Goal: Task Accomplishment & Management: Manage account settings

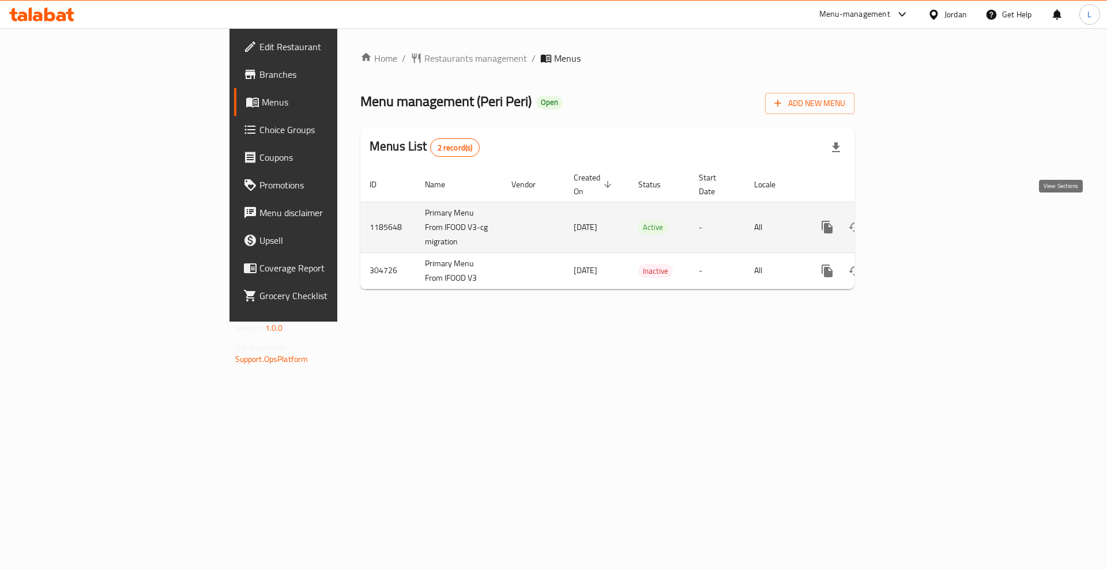
click at [917, 220] on icon "enhanced table" at bounding box center [911, 227] width 14 height 14
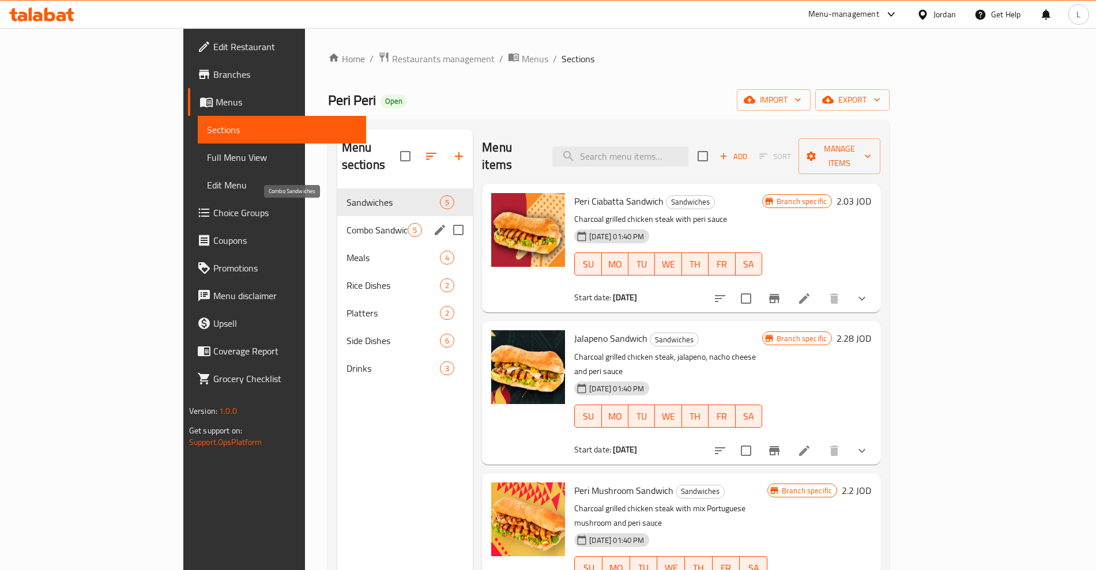
click at [347, 223] on span "Combo Sandwiches" at bounding box center [377, 230] width 61 height 14
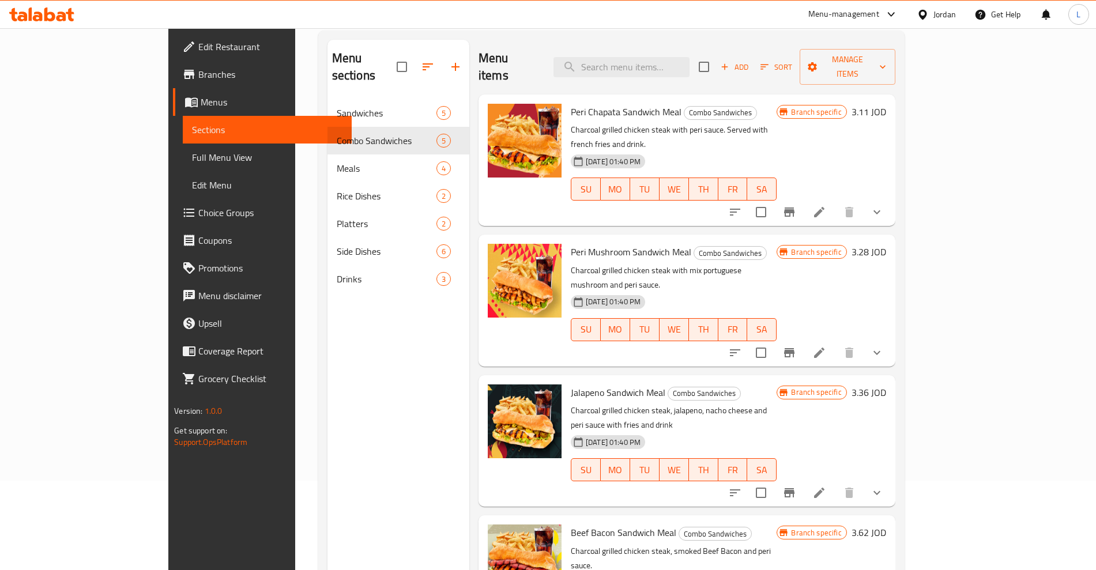
scroll to position [17, 0]
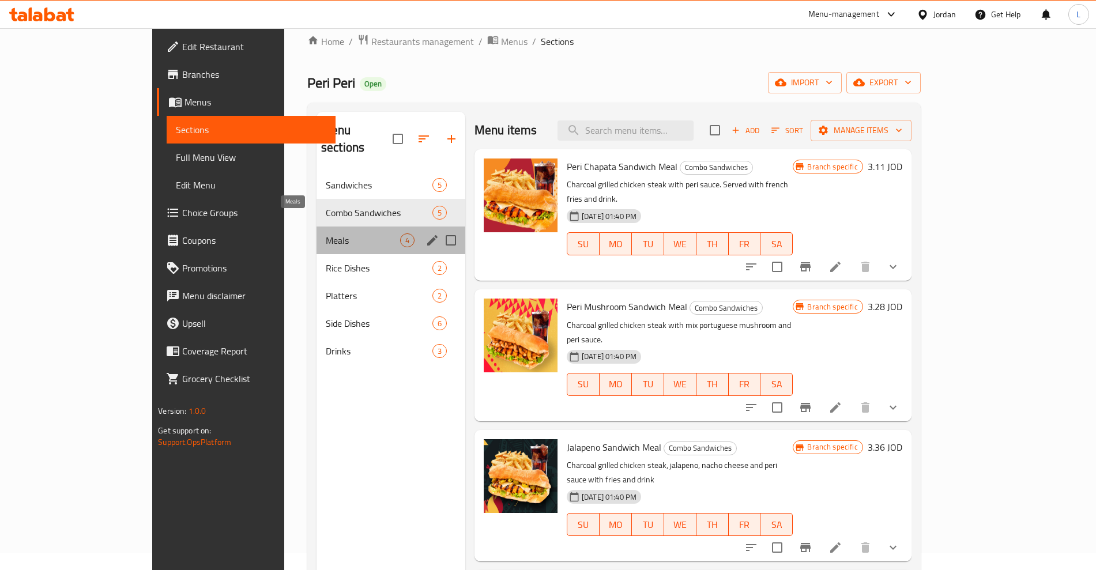
click at [326, 234] on span "Meals" at bounding box center [363, 241] width 74 height 14
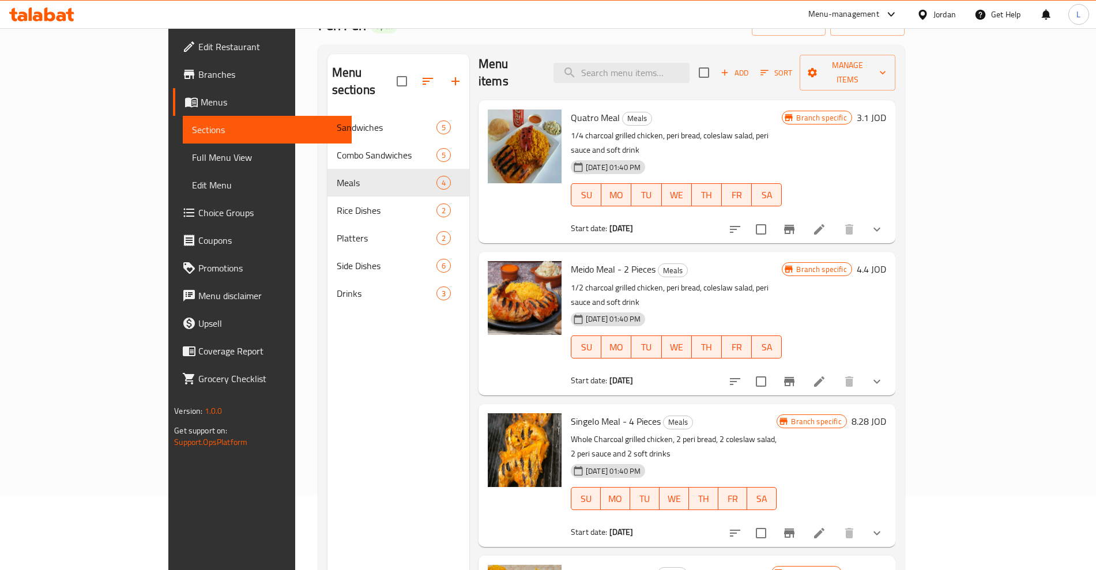
scroll to position [161, 0]
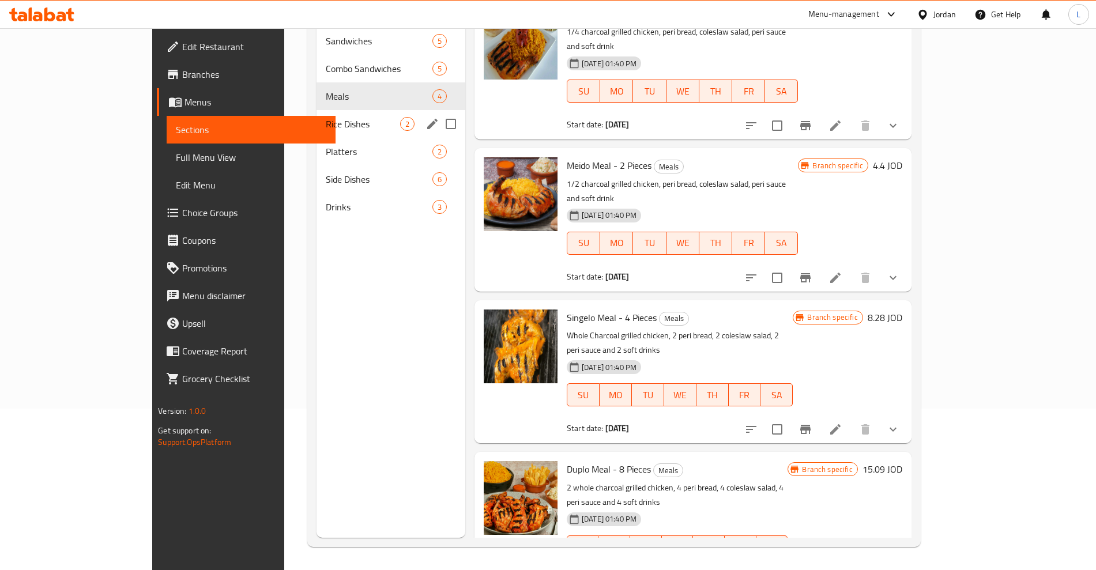
click at [317, 114] on div "Rice Dishes 2" at bounding box center [391, 124] width 149 height 28
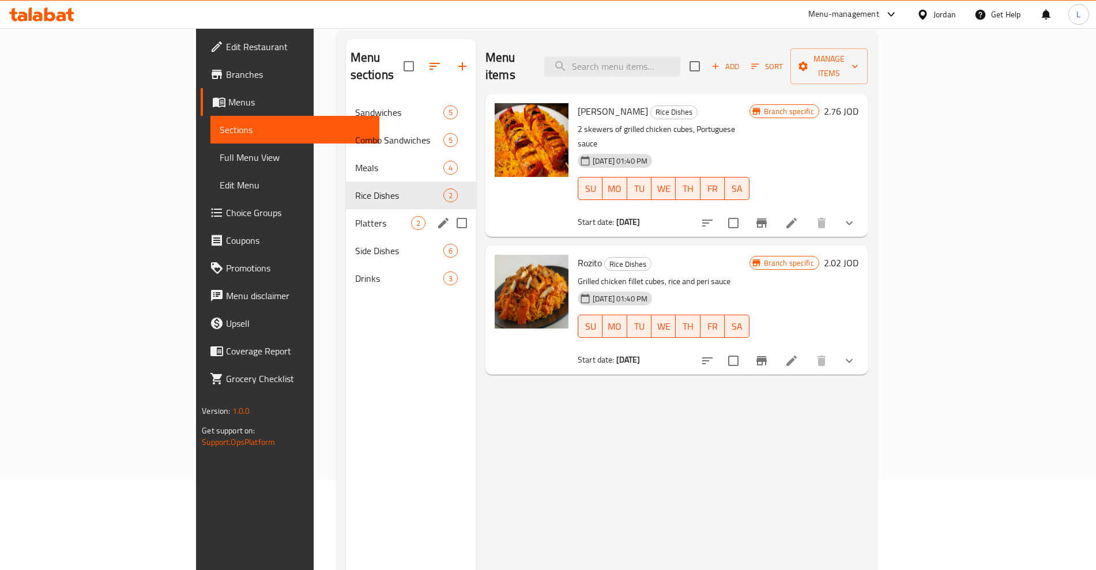
scroll to position [17, 0]
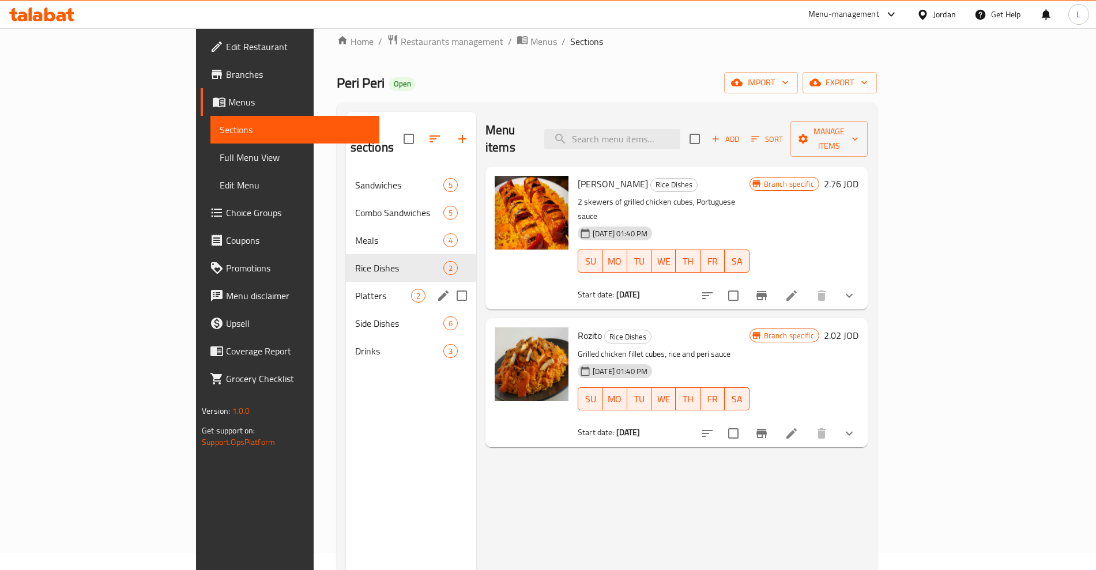
click at [346, 282] on div "Platters 2" at bounding box center [411, 296] width 130 height 28
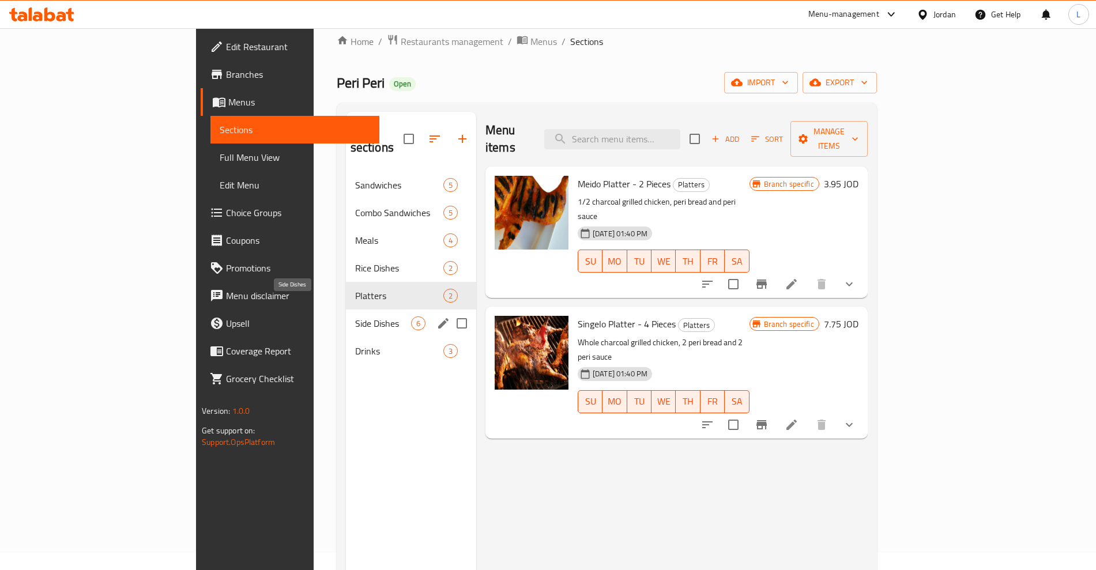
click at [355, 317] on span "Side Dishes" at bounding box center [383, 324] width 56 height 14
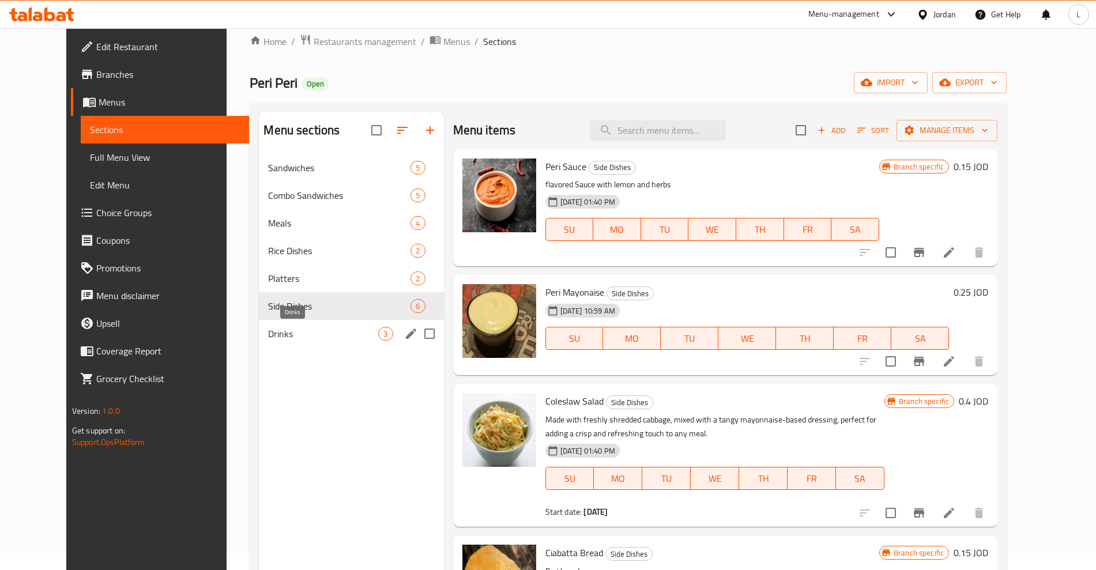
click at [268, 332] on span "Drinks" at bounding box center [323, 334] width 110 height 14
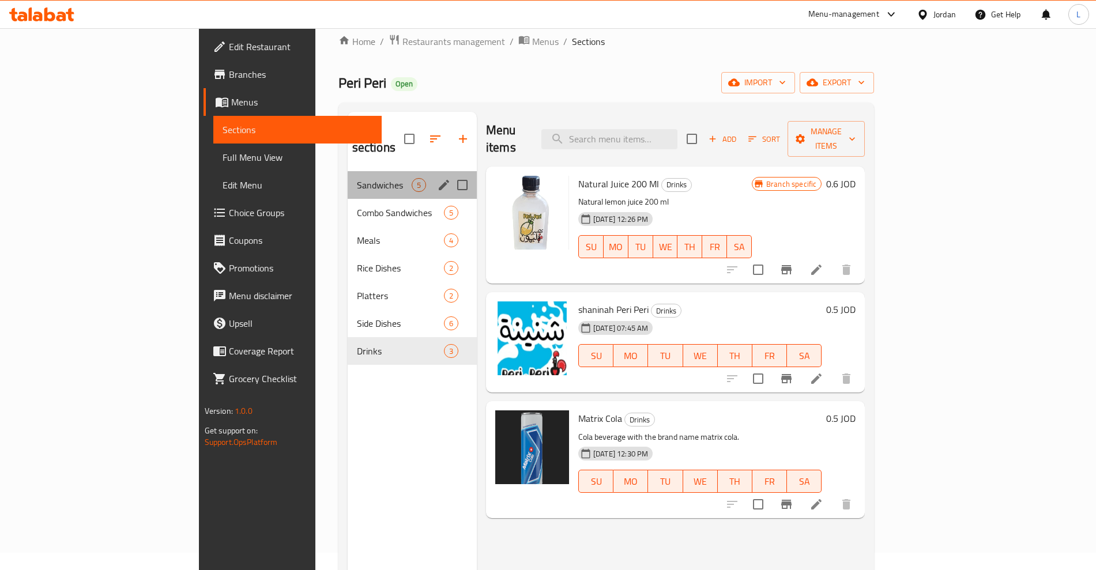
click at [348, 178] on div "Sandwiches 5" at bounding box center [412, 185] width 129 height 28
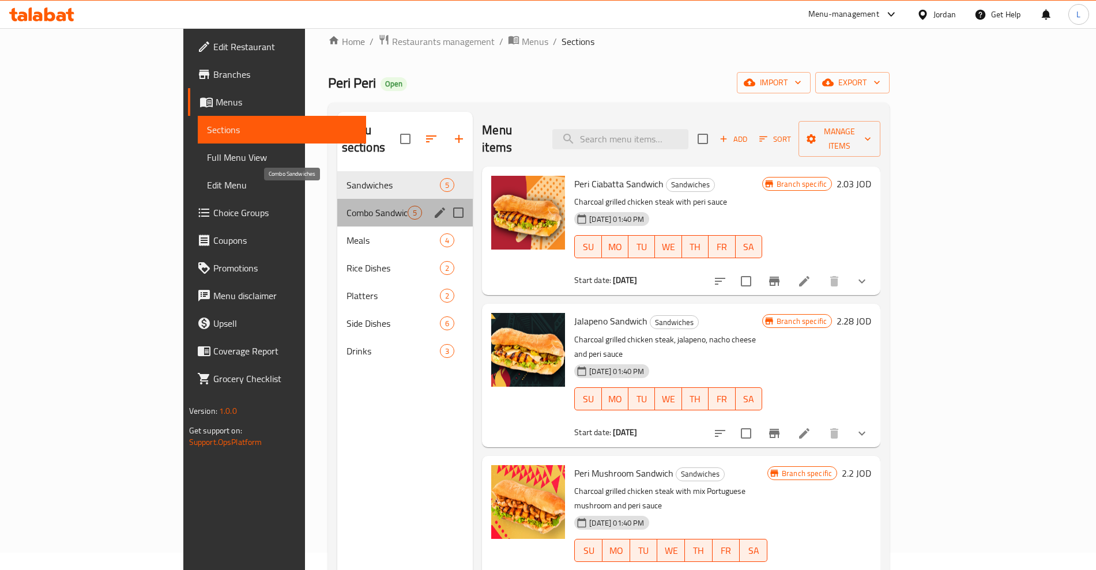
click at [347, 206] on span "Combo Sandwiches" at bounding box center [377, 213] width 61 height 14
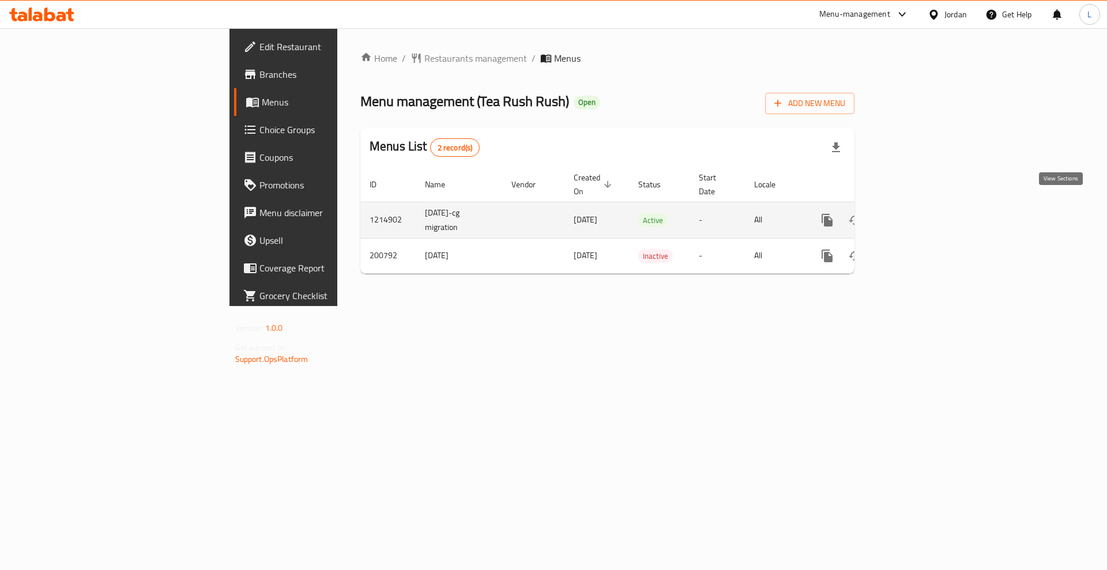
click at [917, 213] on icon "enhanced table" at bounding box center [911, 220] width 14 height 14
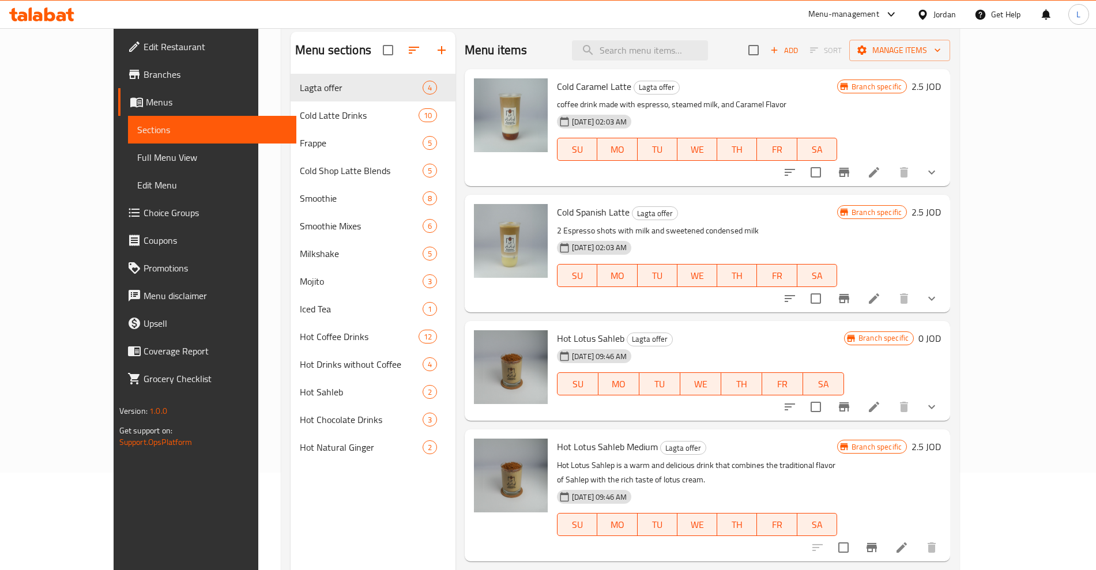
scroll to position [72, 0]
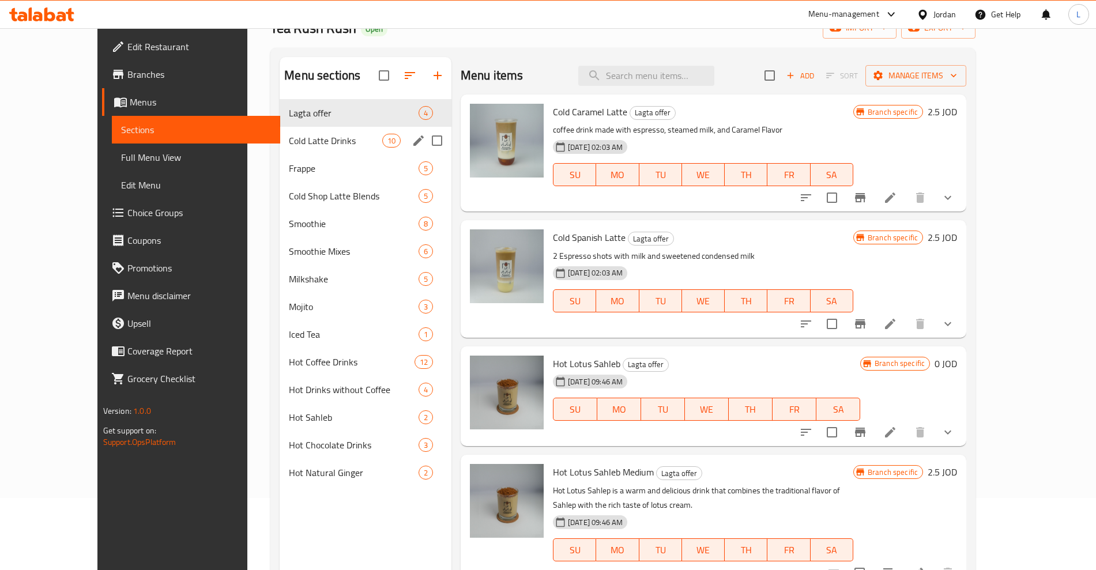
click at [289, 147] on span "Cold Latte Drinks" at bounding box center [335, 141] width 93 height 14
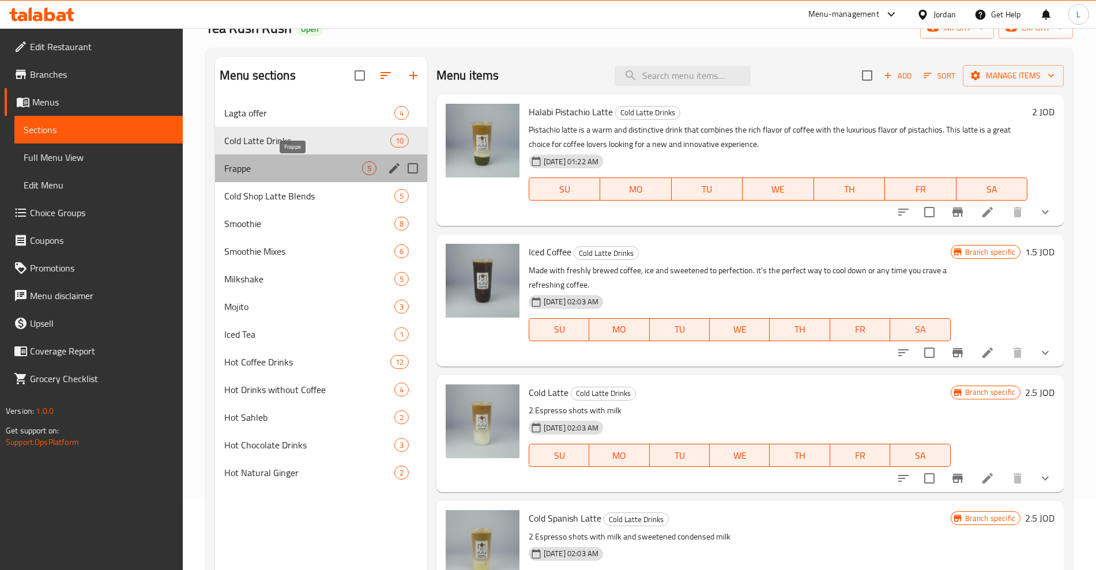
click at [265, 168] on span "Frappe" at bounding box center [293, 168] width 138 height 14
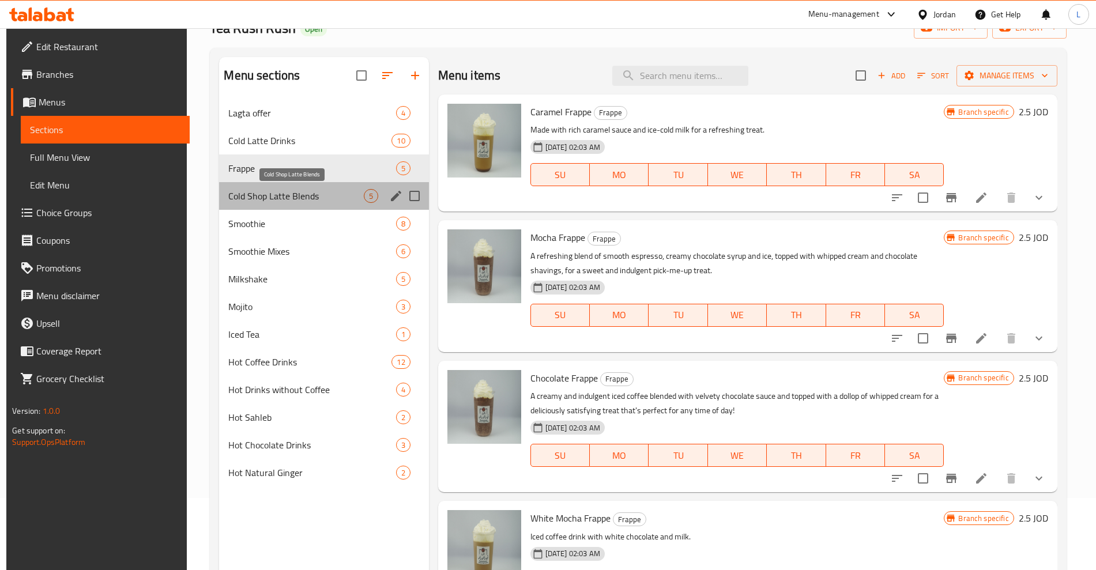
click at [249, 194] on span "Cold Shop Latte Blends" at bounding box center [295, 196] width 135 height 14
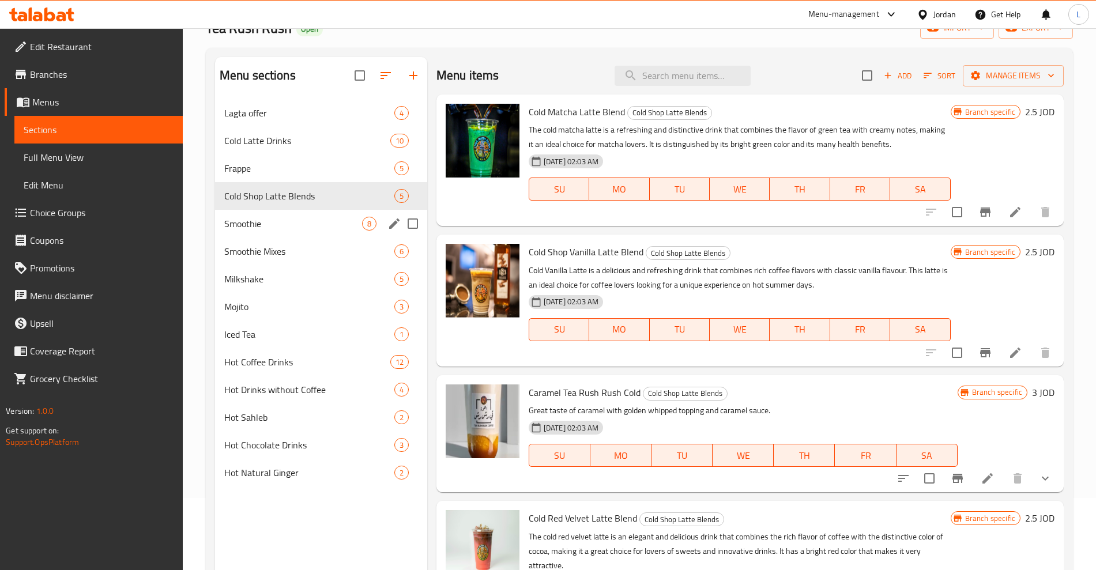
click at [246, 215] on div "Smoothie 8" at bounding box center [321, 224] width 212 height 28
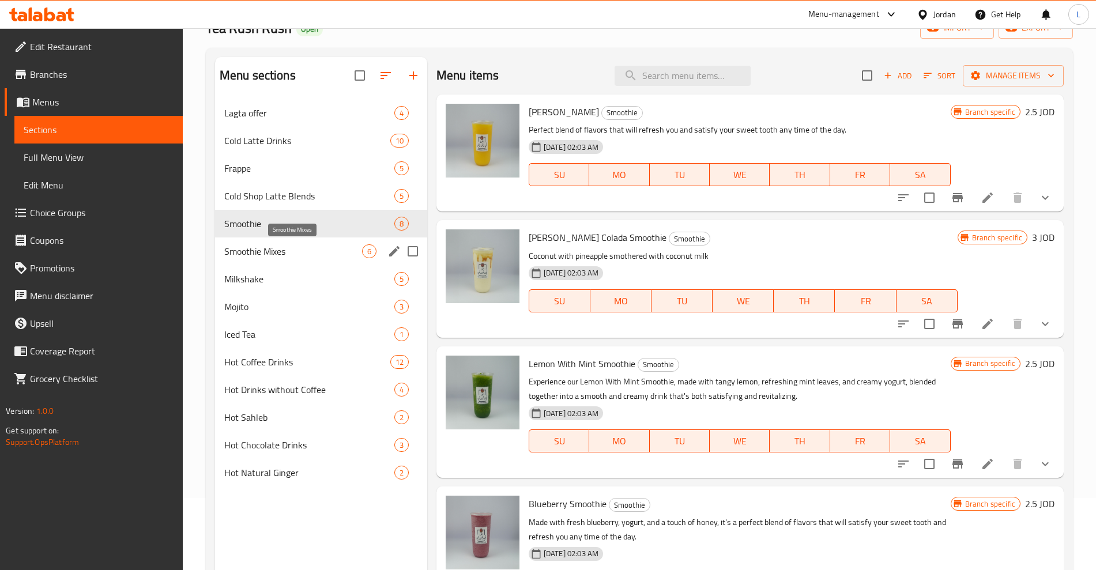
click at [244, 247] on span "Smoothie Mixes" at bounding box center [293, 251] width 138 height 14
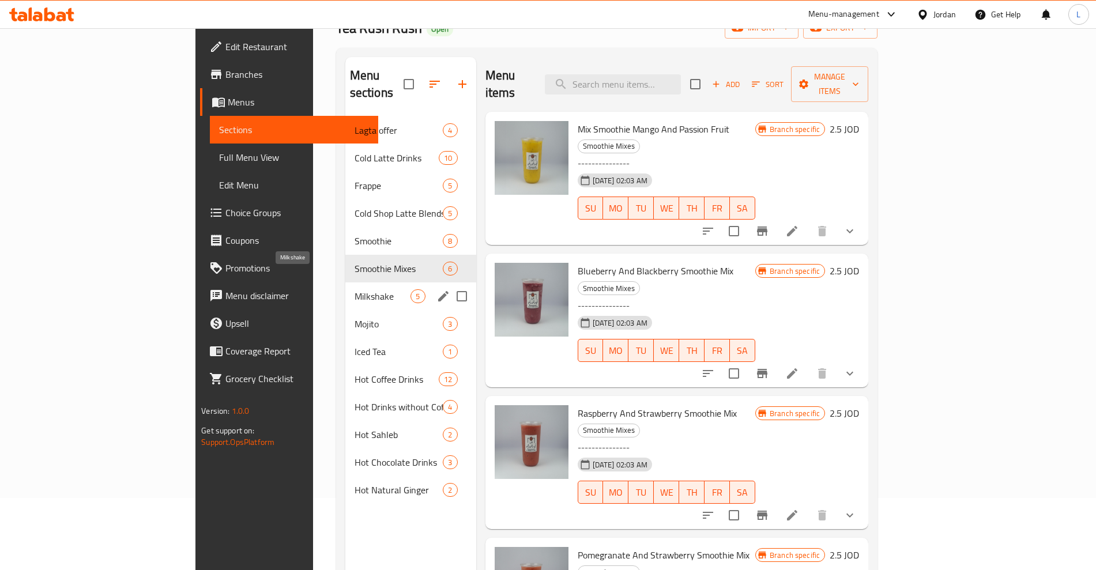
click at [355, 289] on span "Milkshake" at bounding box center [383, 296] width 57 height 14
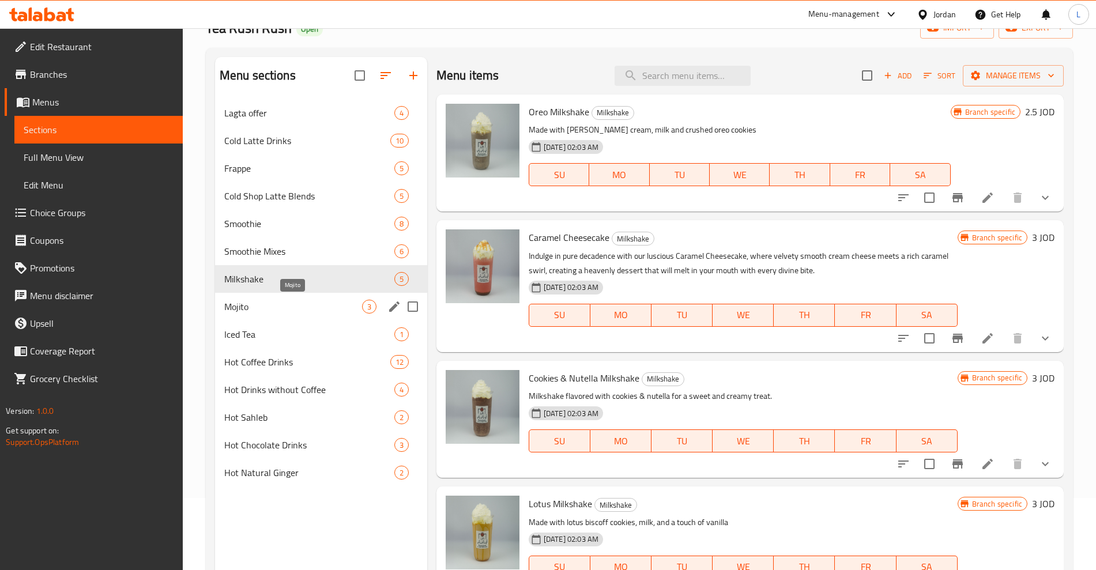
click at [239, 306] on span "Mojito" at bounding box center [293, 307] width 138 height 14
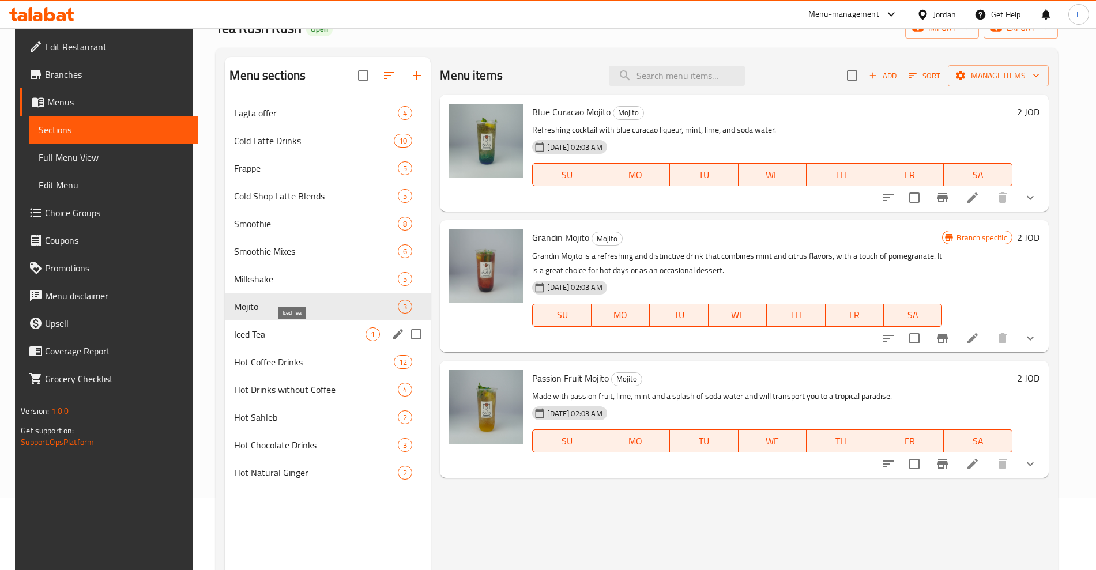
click at [239, 330] on span "Iced Tea" at bounding box center [299, 335] width 131 height 14
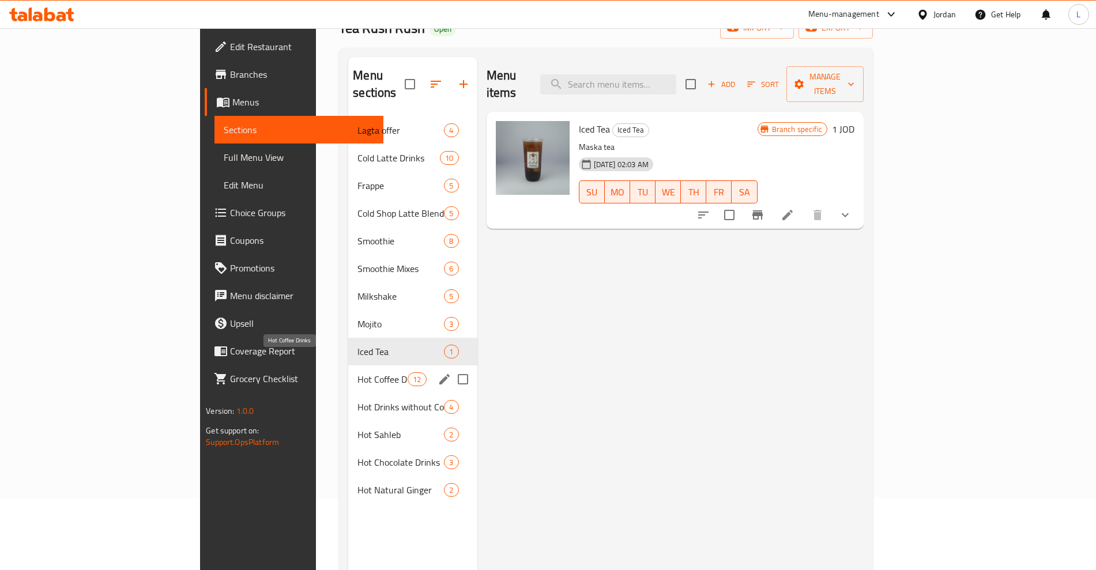
click at [358, 373] on span "Hot Coffee Drinks" at bounding box center [383, 380] width 50 height 14
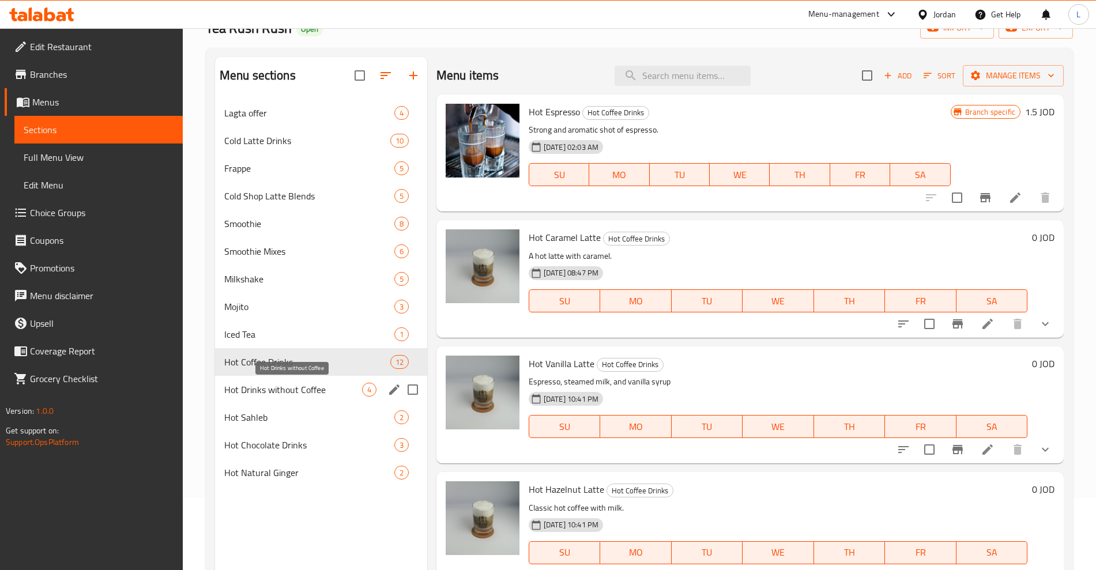
click at [247, 391] on span "Hot Drinks without Coffee" at bounding box center [293, 390] width 138 height 14
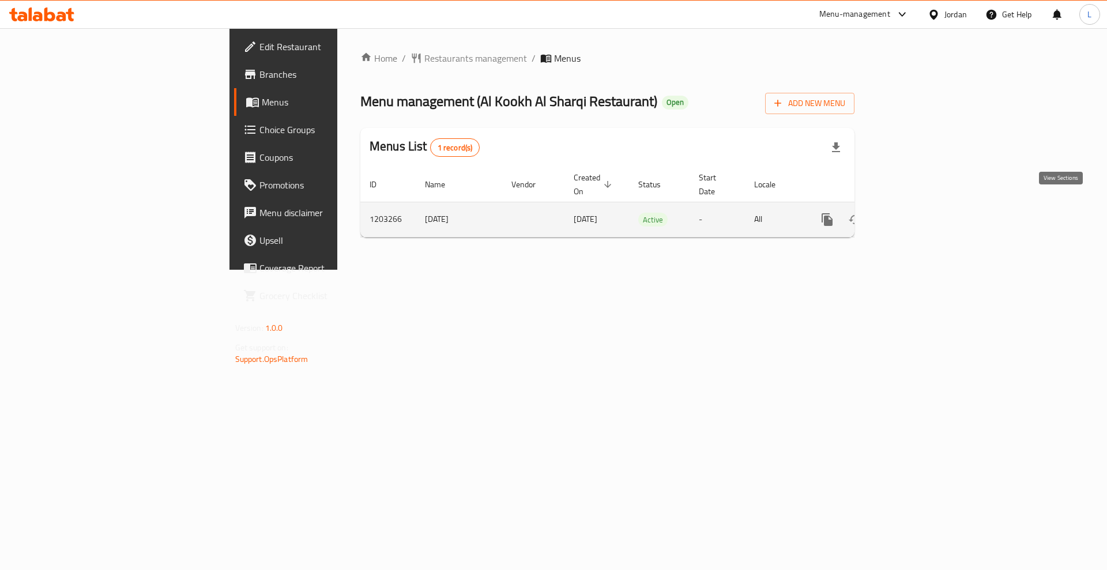
click at [917, 213] on icon "enhanced table" at bounding box center [911, 220] width 14 height 14
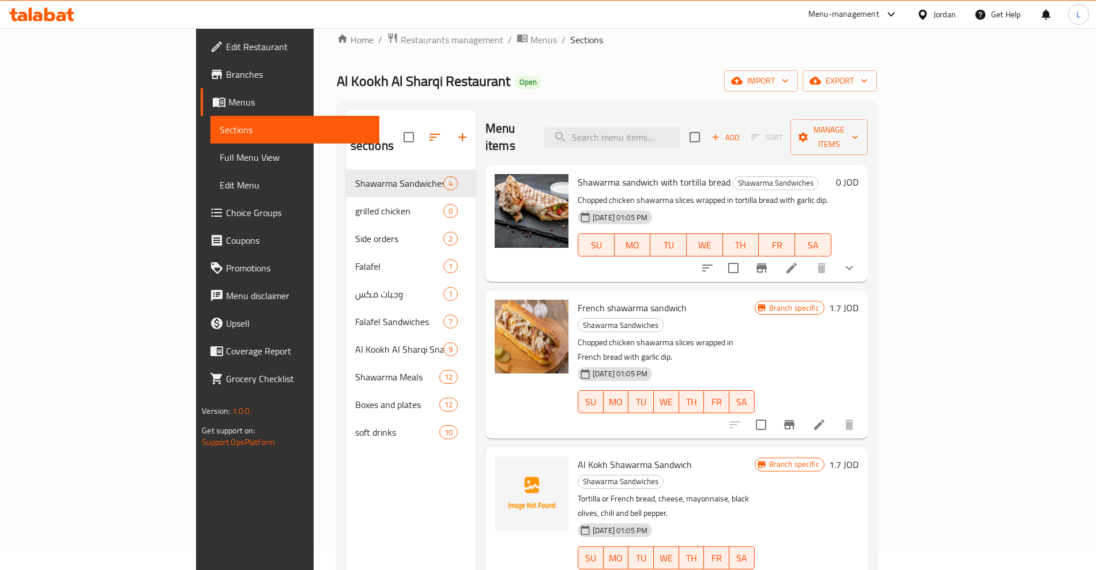
scroll to position [17, 0]
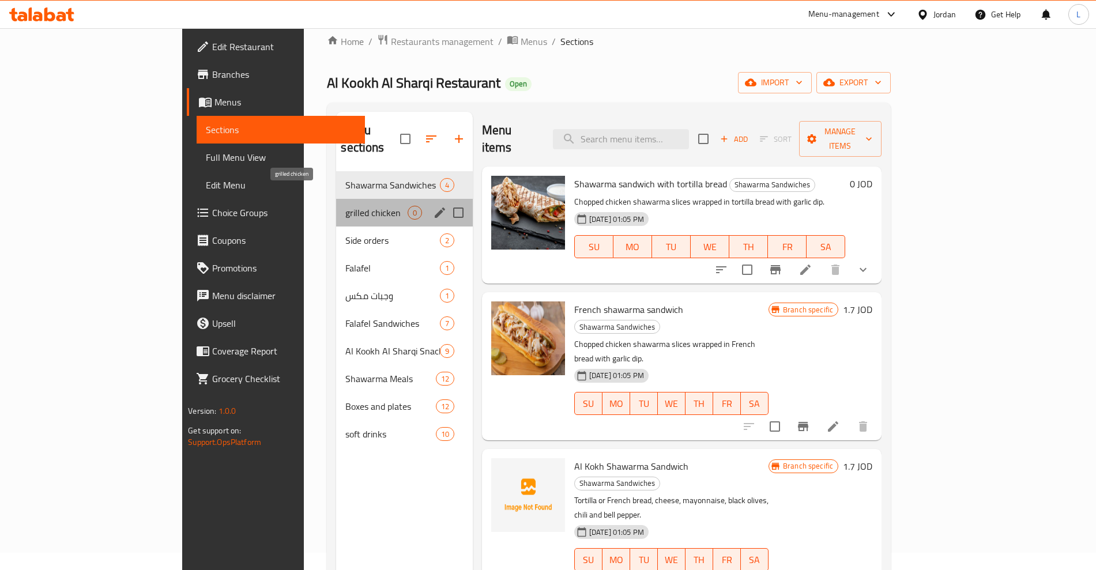
click at [345, 206] on span "grilled chicken" at bounding box center [376, 213] width 62 height 14
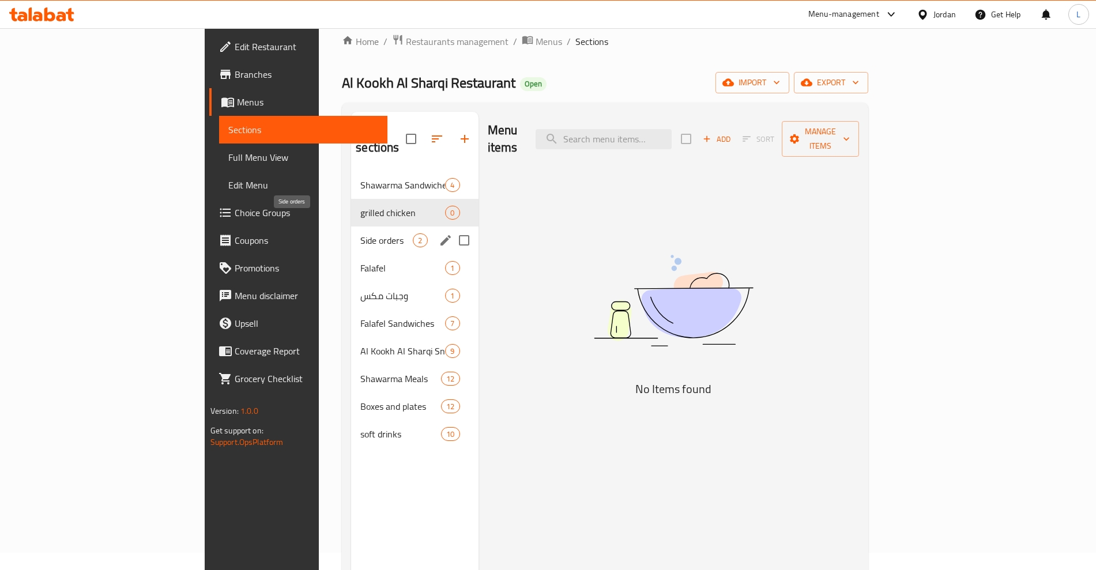
click at [360, 234] on span "Side orders" at bounding box center [386, 241] width 52 height 14
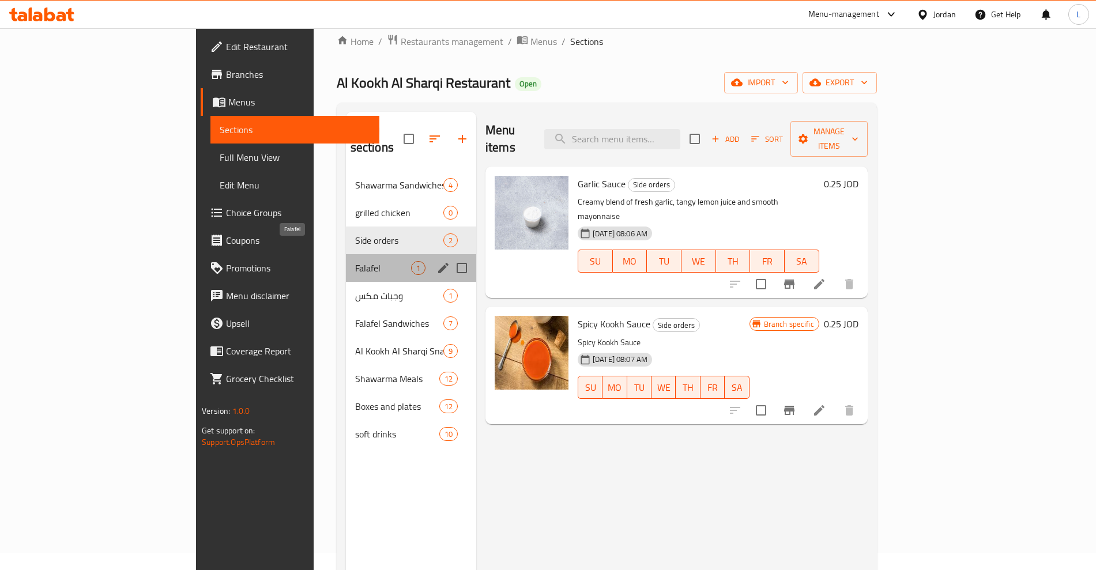
click at [355, 261] on span "Falafel" at bounding box center [383, 268] width 56 height 14
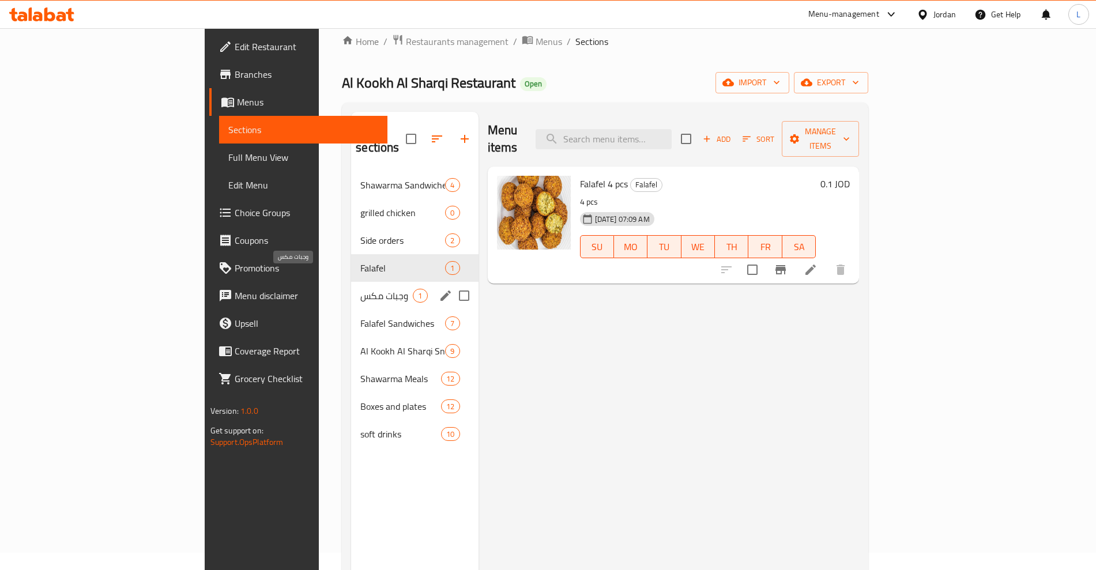
click at [360, 289] on span "وجبات مكس" at bounding box center [386, 296] width 52 height 14
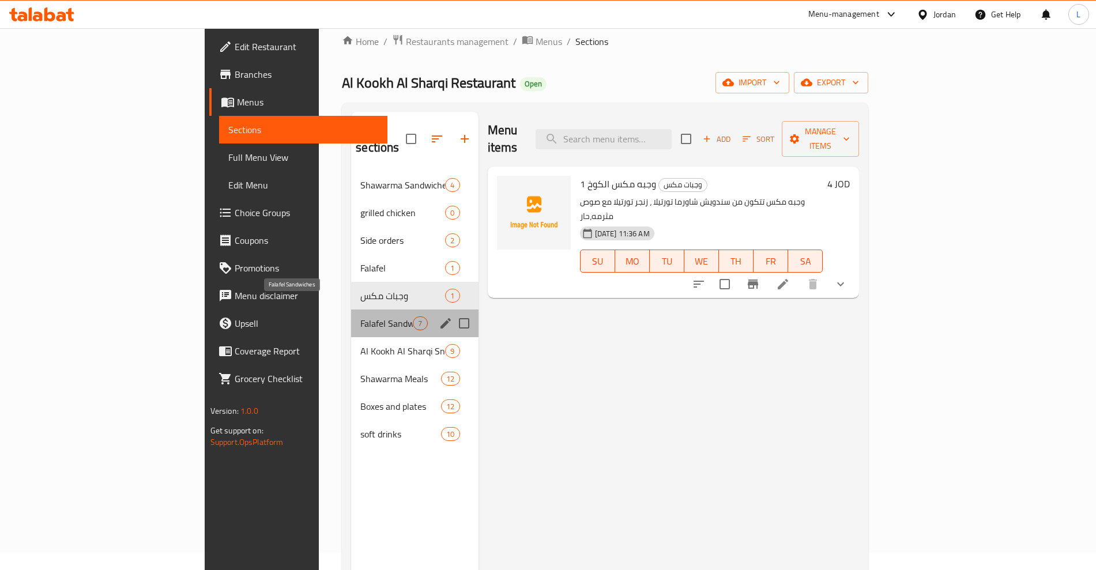
click at [360, 317] on span "Falafel Sandwiches" at bounding box center [386, 324] width 52 height 14
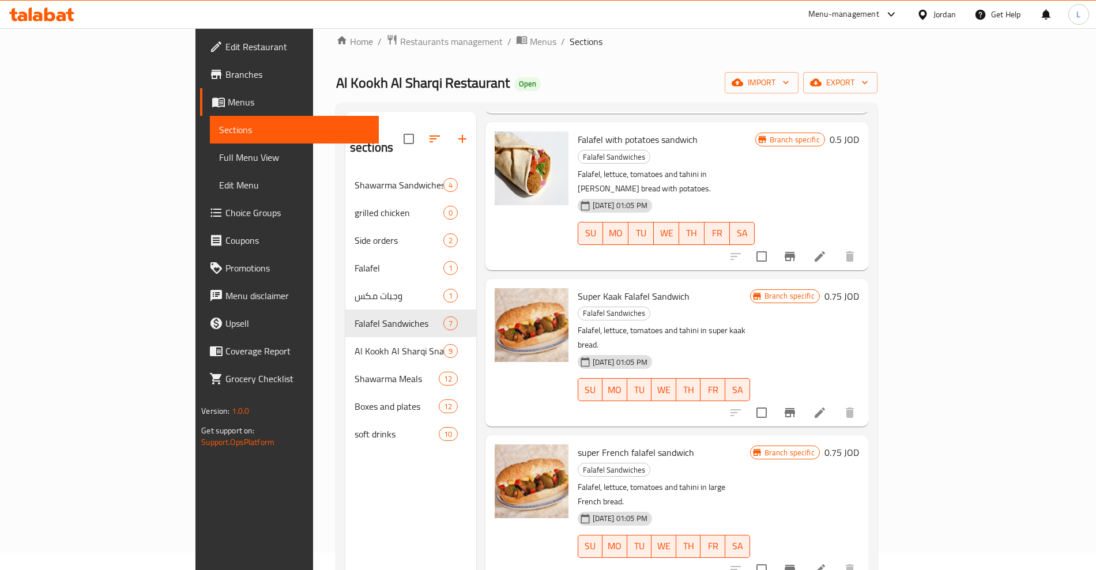
scroll to position [52, 0]
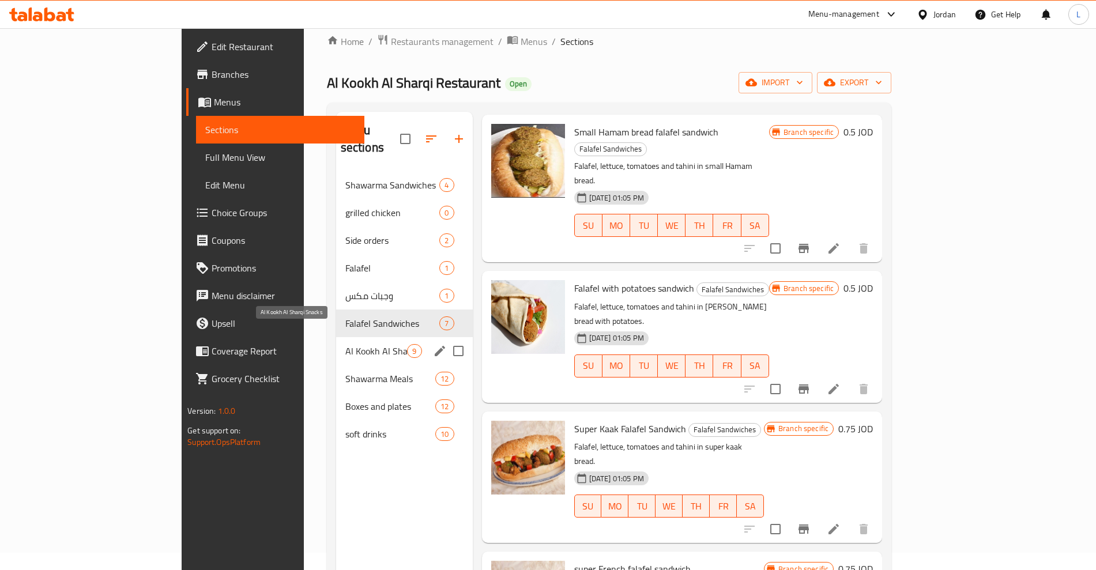
click at [345, 344] on span "Al Kookh Al Sharqi Snacks" at bounding box center [376, 351] width 62 height 14
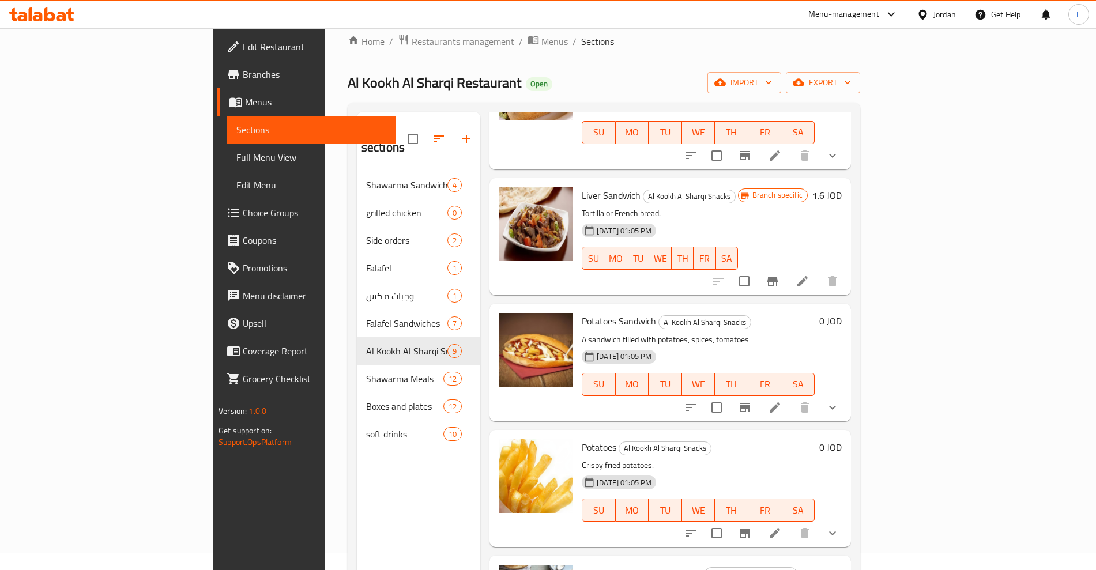
scroll to position [575, 0]
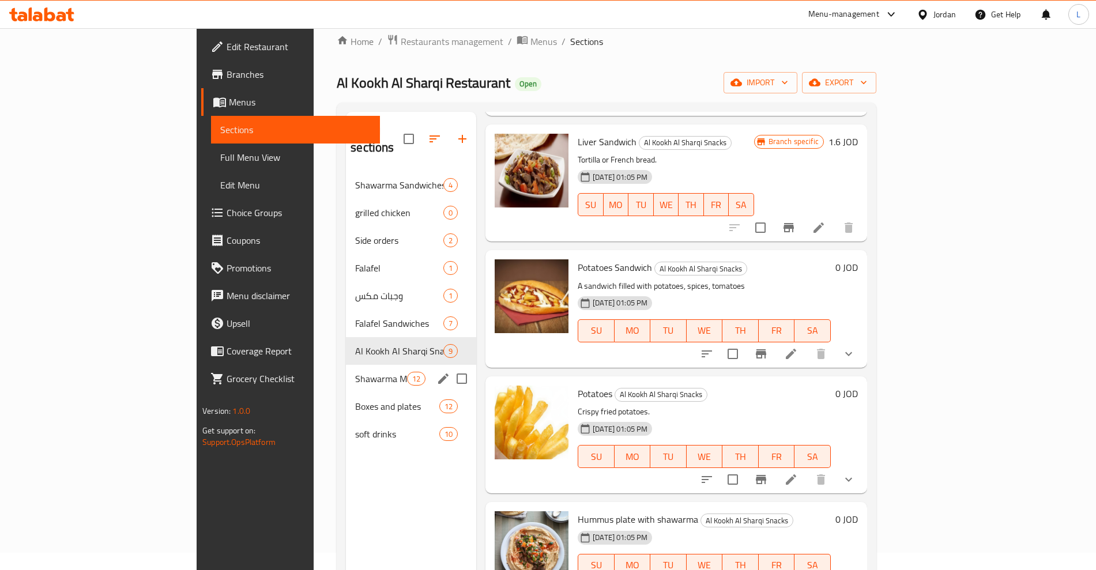
click at [346, 365] on div "Shawarma Meals 12" at bounding box center [411, 379] width 130 height 28
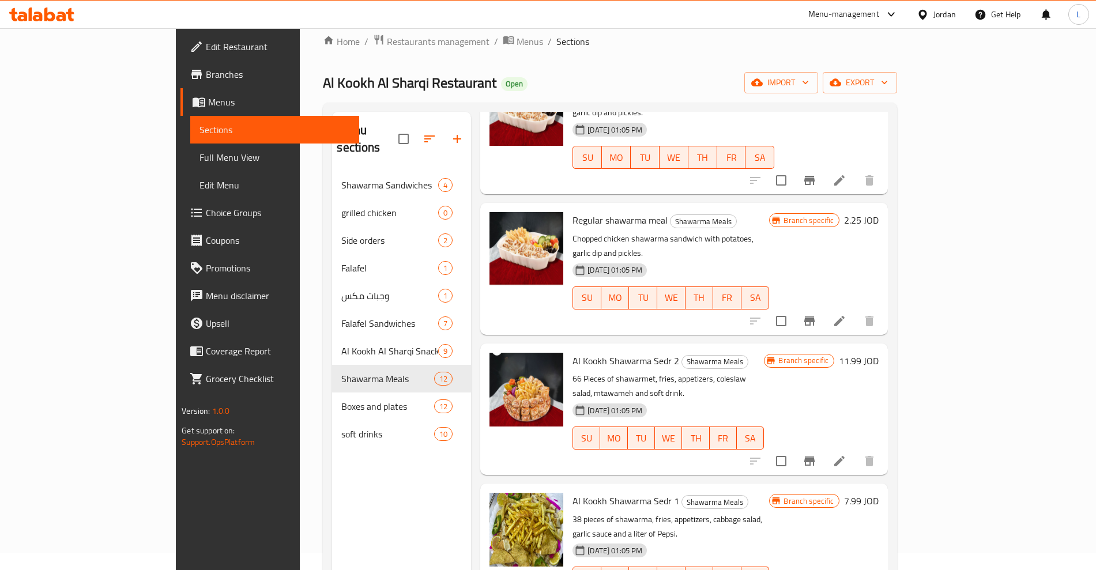
scroll to position [970, 0]
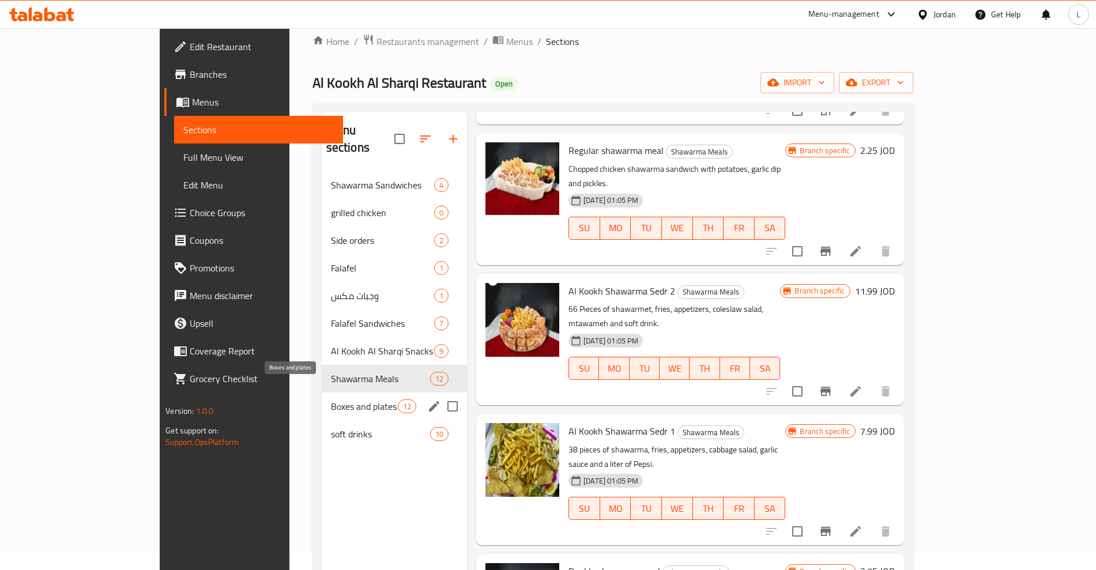
click at [322, 393] on div "Boxes and plates 12" at bounding box center [394, 407] width 145 height 28
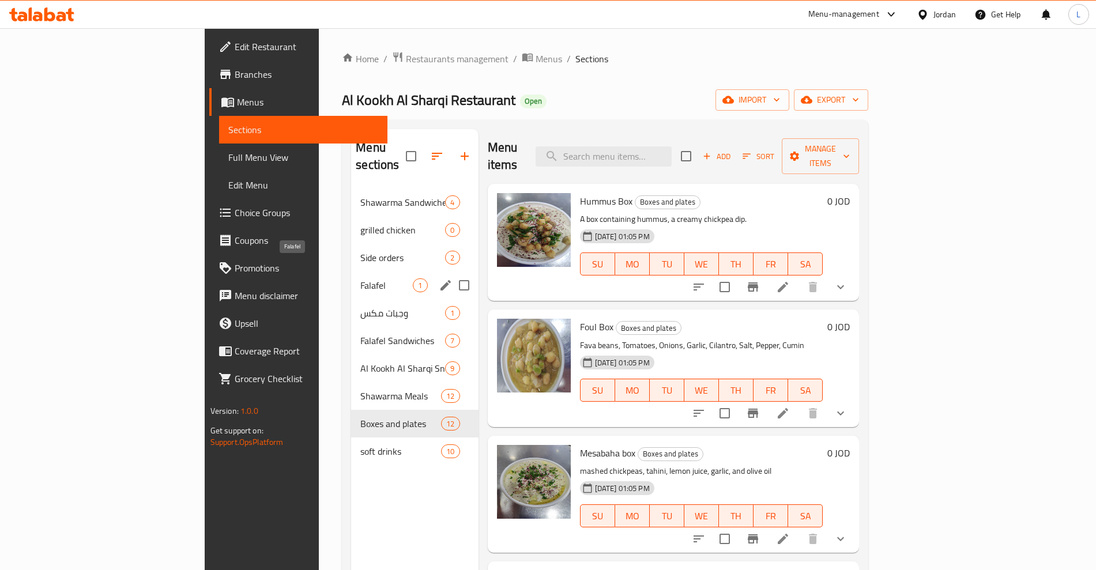
click at [360, 279] on span "Falafel" at bounding box center [386, 286] width 52 height 14
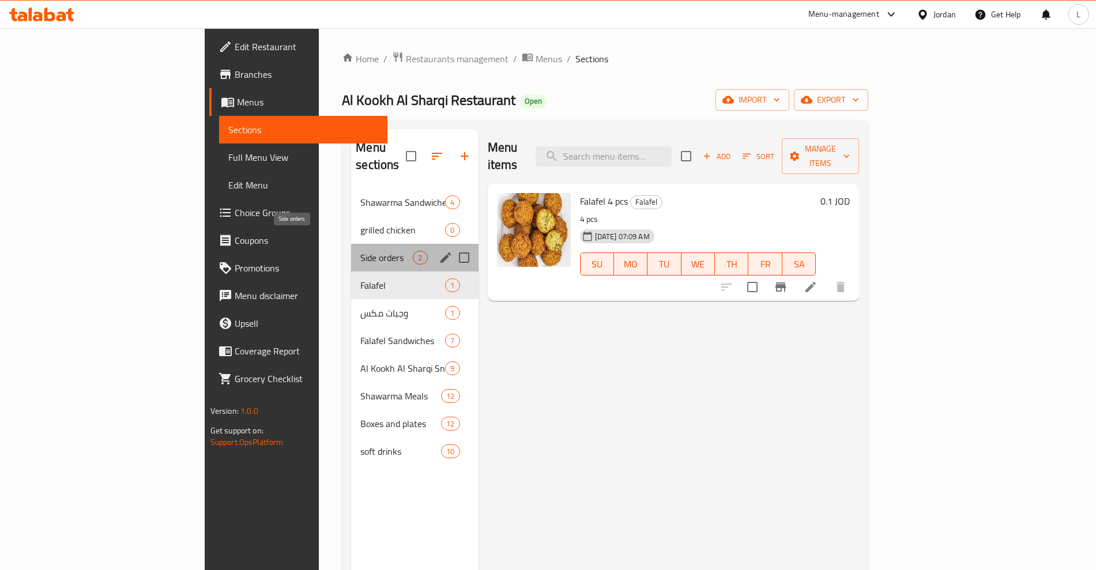
click at [360, 251] on span "Side orders" at bounding box center [386, 258] width 52 height 14
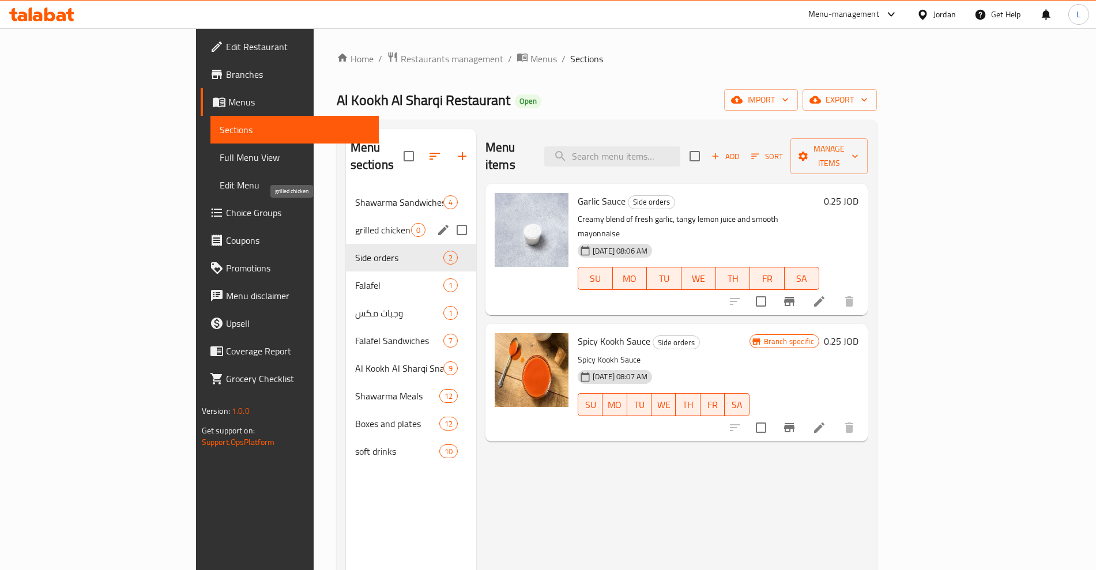
click at [355, 223] on span "grilled chicken" at bounding box center [383, 230] width 56 height 14
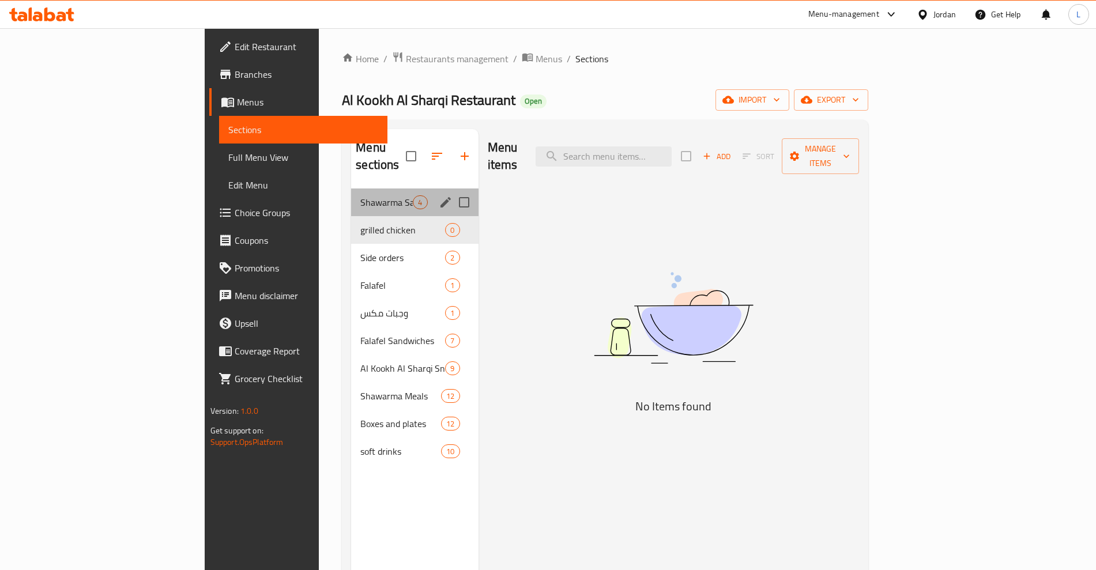
click at [351, 193] on div "Shawarma Sandwiches 4" at bounding box center [414, 203] width 127 height 28
